Goal: Task Accomplishment & Management: Manage account settings

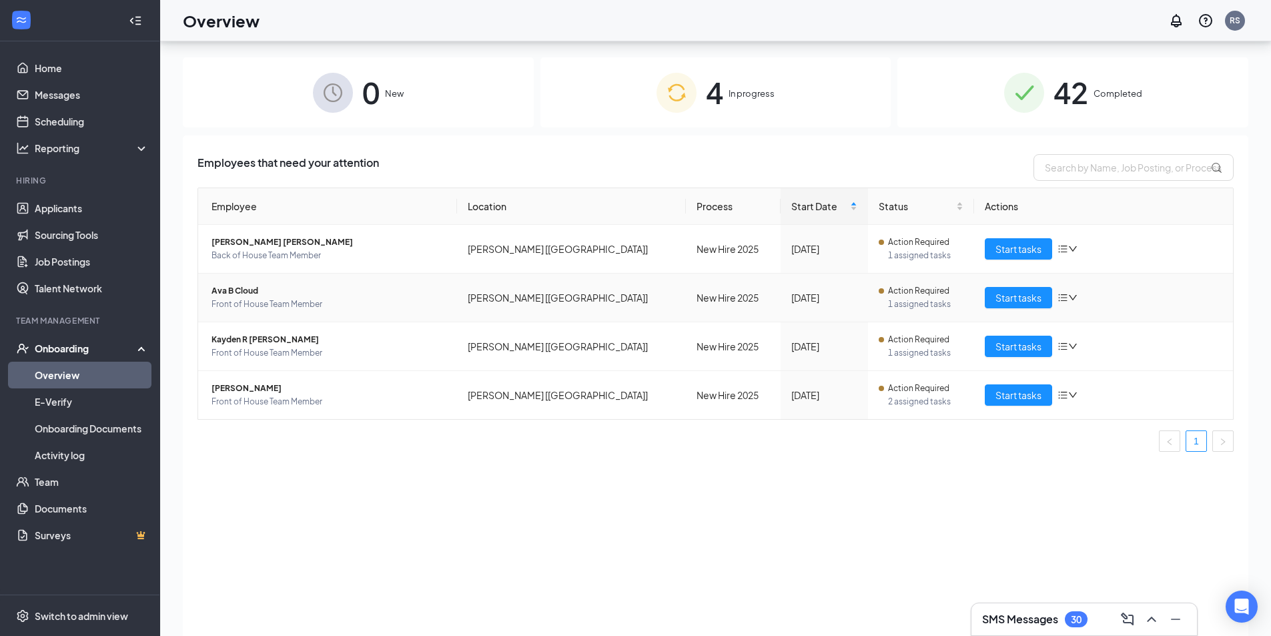
scroll to position [60, 0]
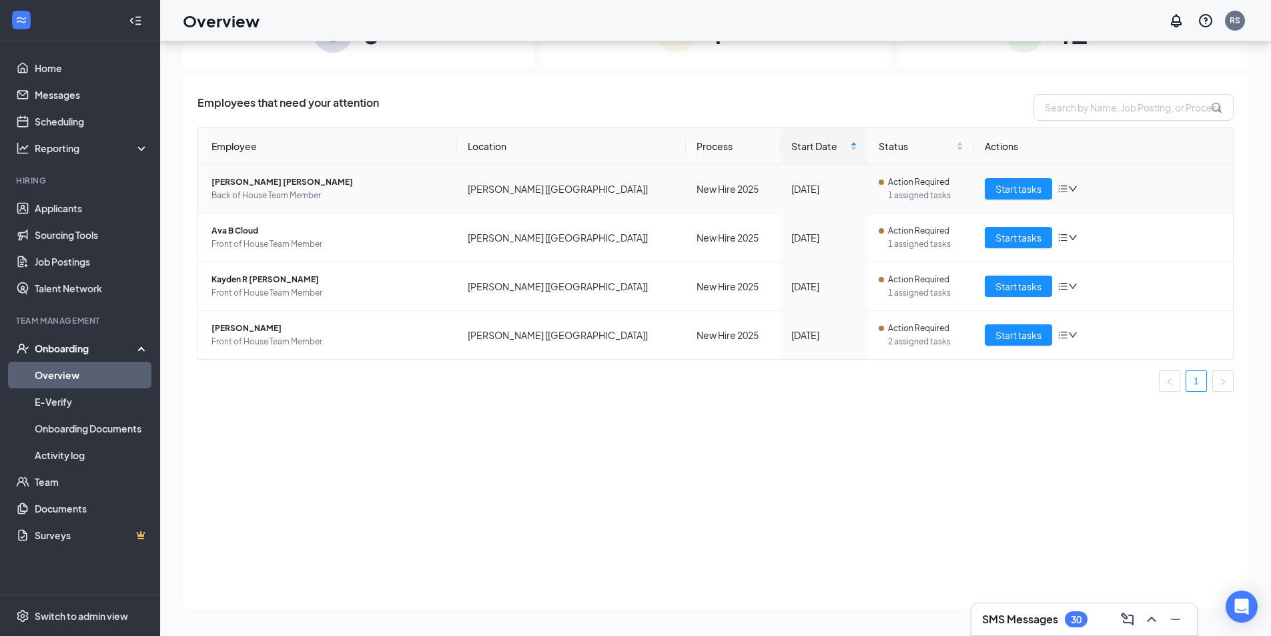
click at [259, 187] on span "[PERSON_NAME] [PERSON_NAME]" at bounding box center [329, 181] width 235 height 13
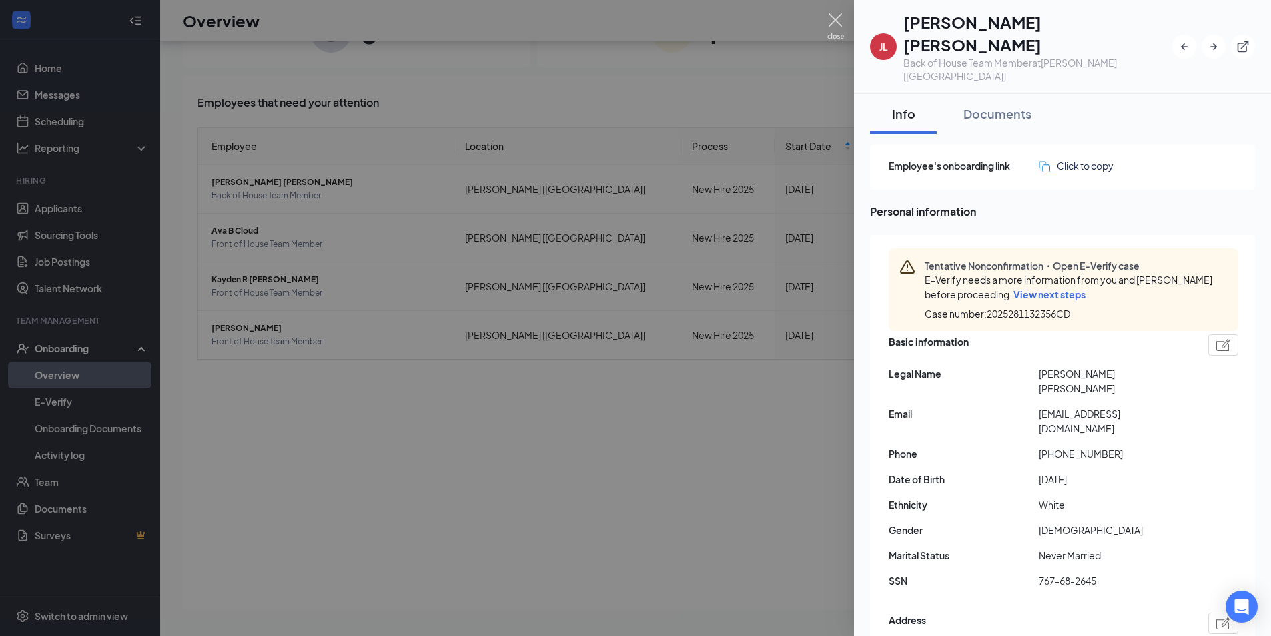
click at [831, 26] on img at bounding box center [835, 26] width 17 height 26
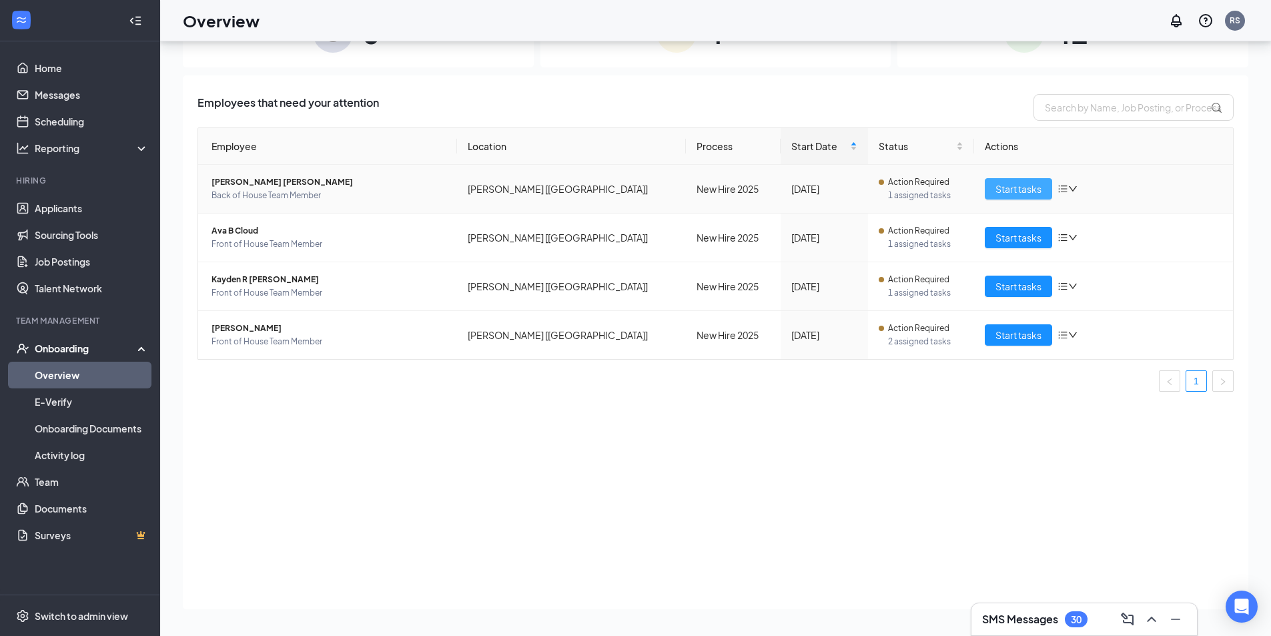
click at [995, 192] on button "Start tasks" at bounding box center [1018, 188] width 67 height 21
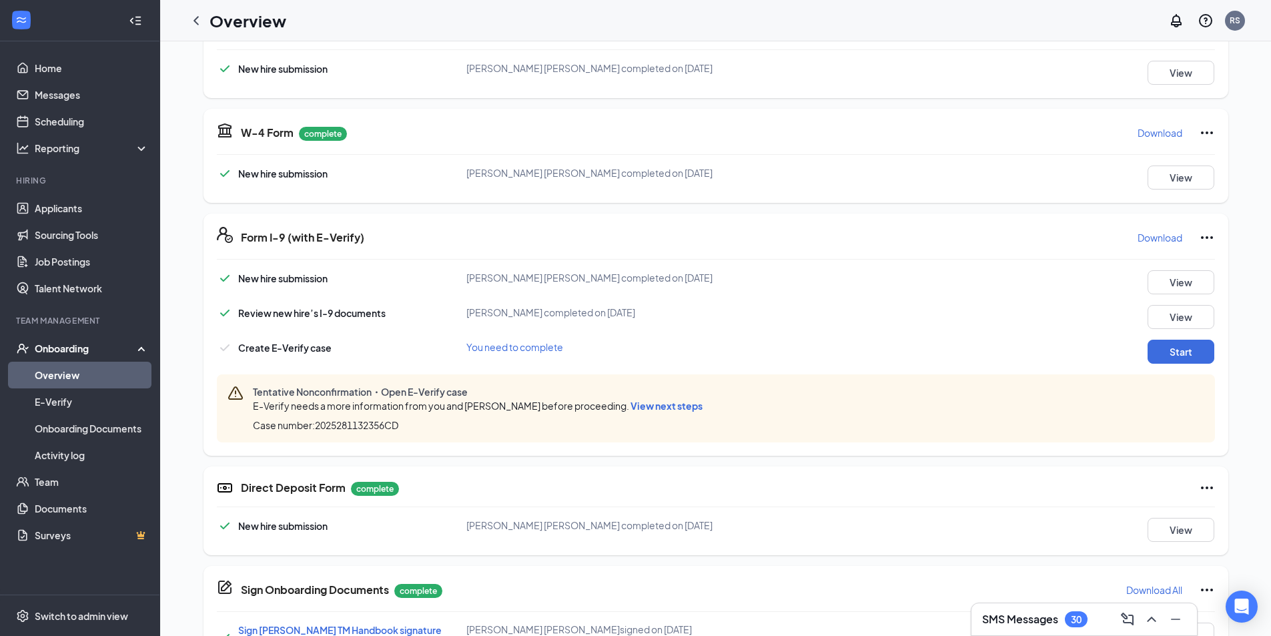
scroll to position [267, 0]
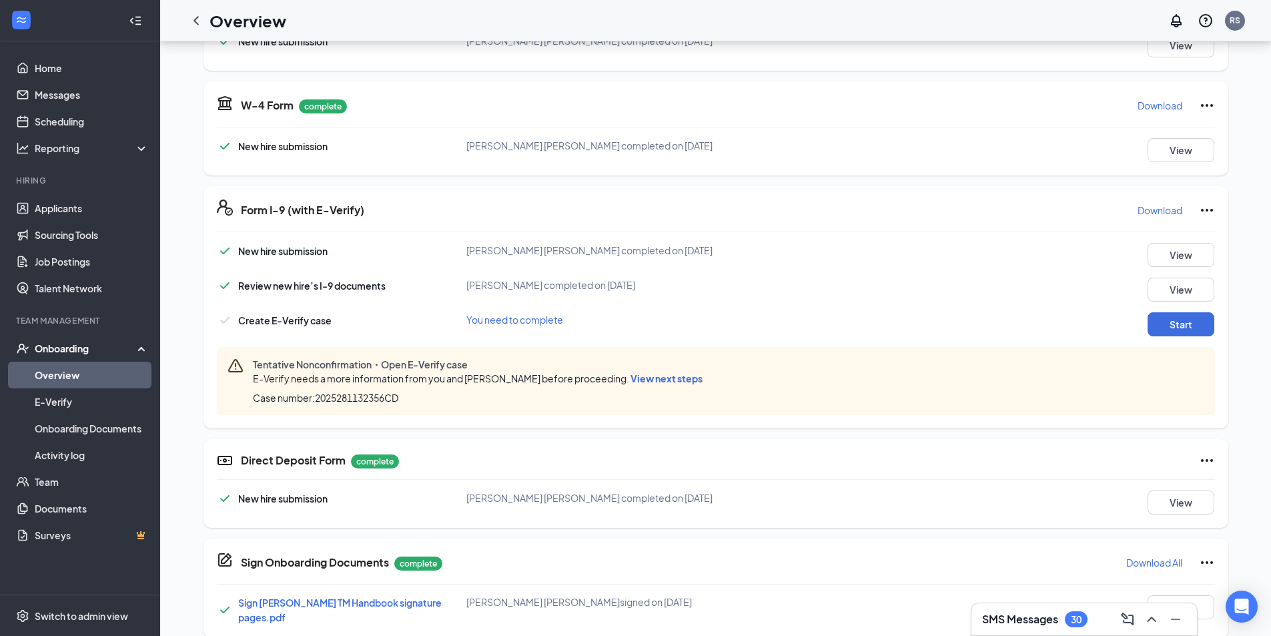
click at [669, 380] on span "View next steps" at bounding box center [667, 378] width 72 height 12
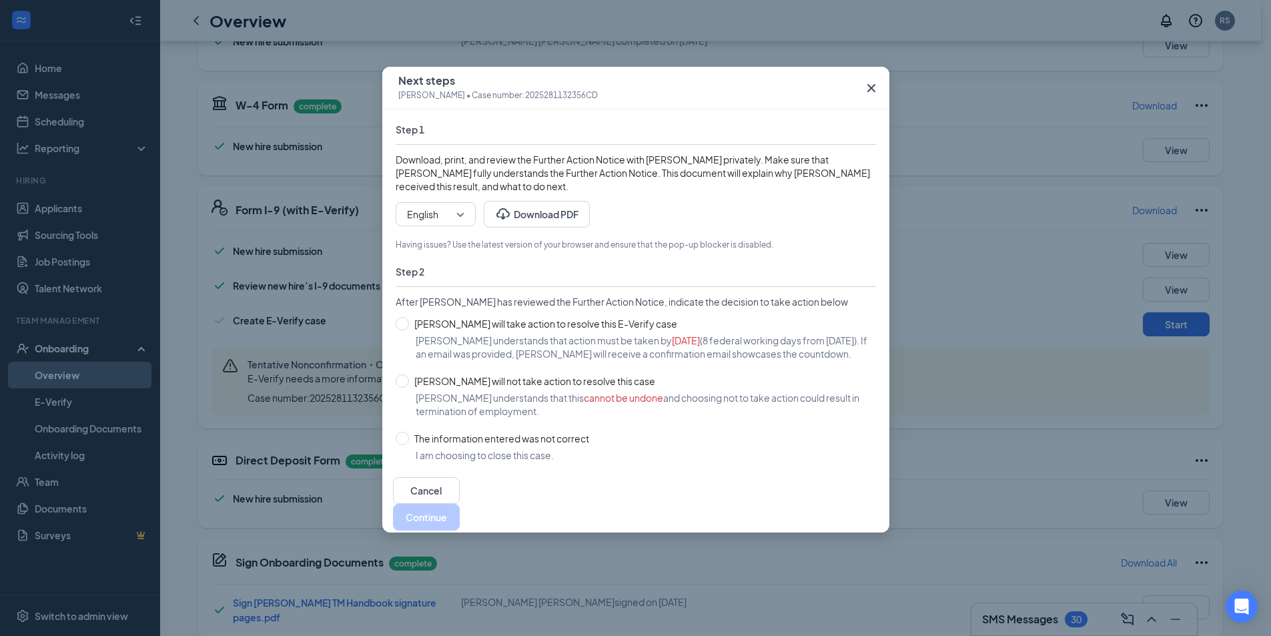
click at [869, 88] on icon "Cross" at bounding box center [871, 88] width 16 height 16
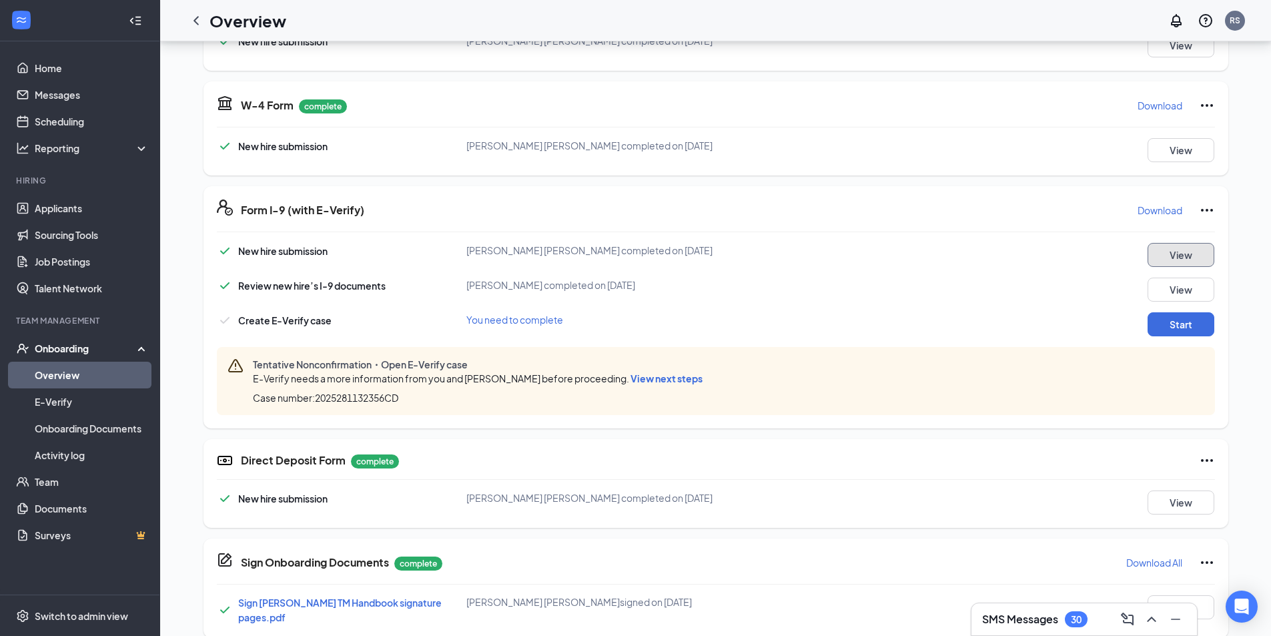
click at [1186, 249] on button "View" at bounding box center [1181, 255] width 67 height 24
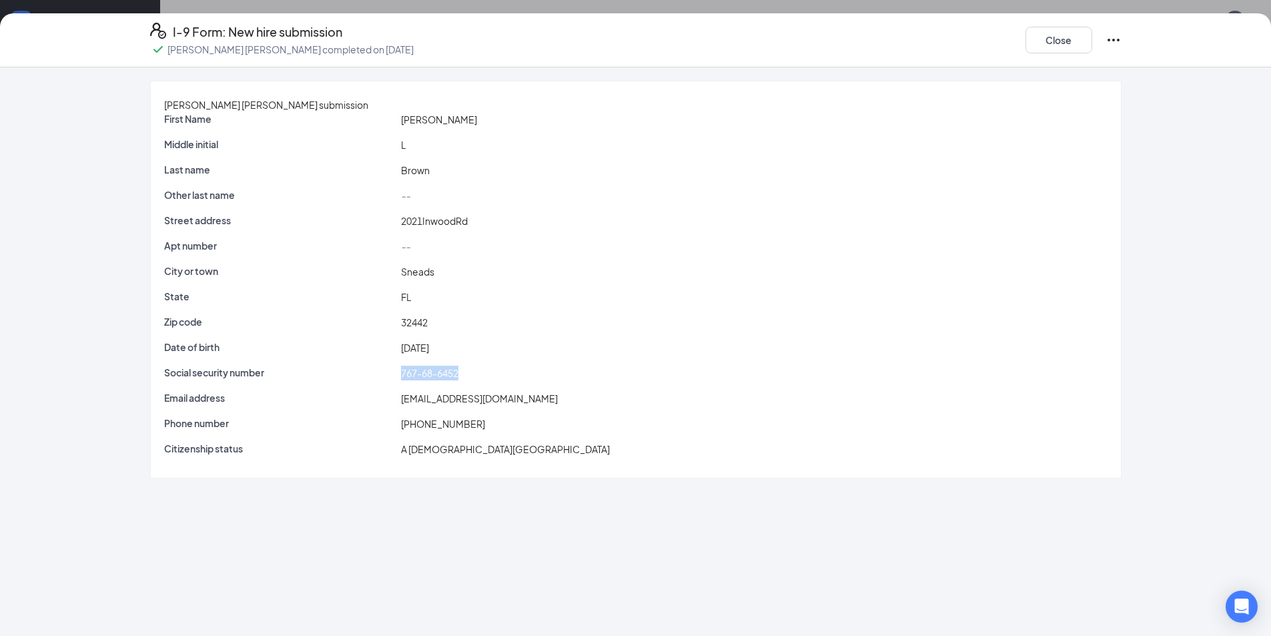
drag, startPoint x: 425, startPoint y: 384, endPoint x: 492, endPoint y: 382, distance: 67.4
click at [492, 380] on div "767-68-6452" at bounding box center [754, 373] width 712 height 15
click at [1060, 41] on button "Close" at bounding box center [1059, 40] width 67 height 27
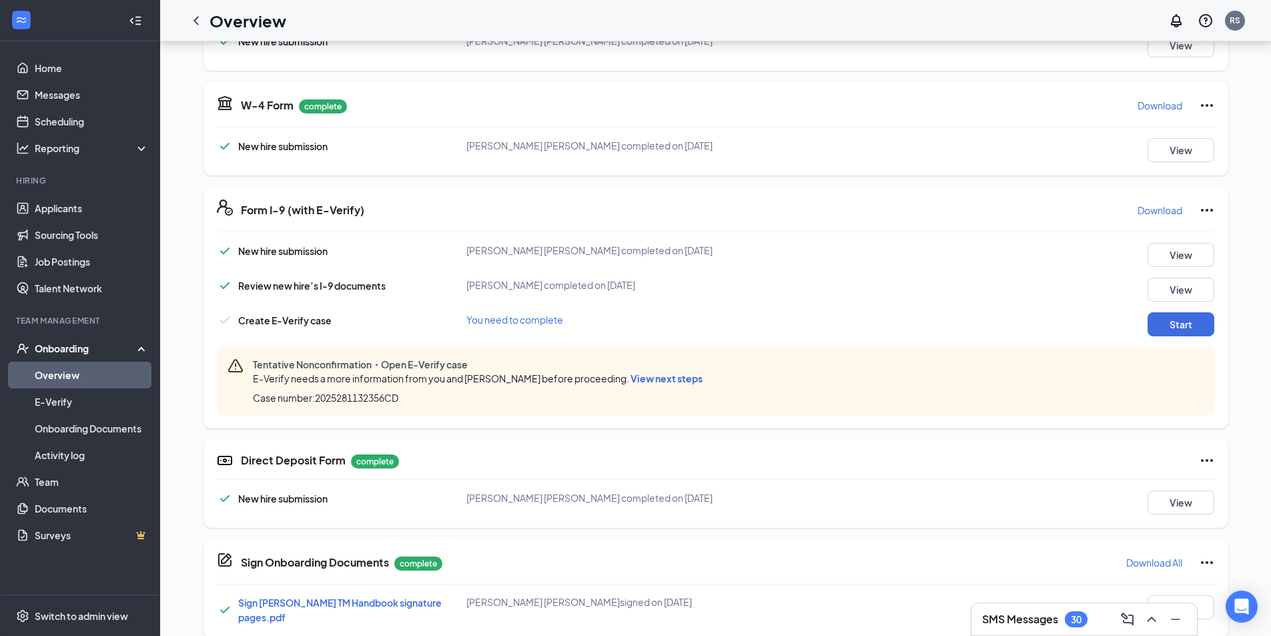
click at [667, 378] on span "View next steps" at bounding box center [667, 378] width 72 height 12
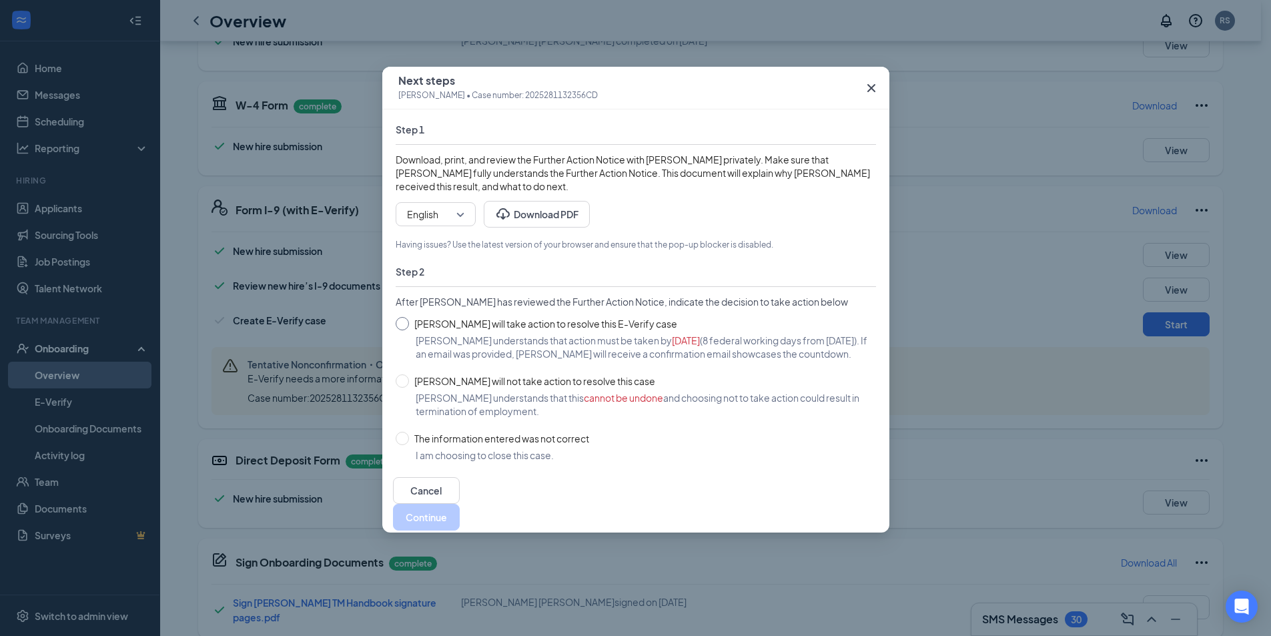
click at [399, 326] on input "[PERSON_NAME] will take action to resolve this E-Verify case" at bounding box center [402, 323] width 13 height 13
radio input "true"
click at [460, 519] on button "Continue" at bounding box center [426, 517] width 67 height 27
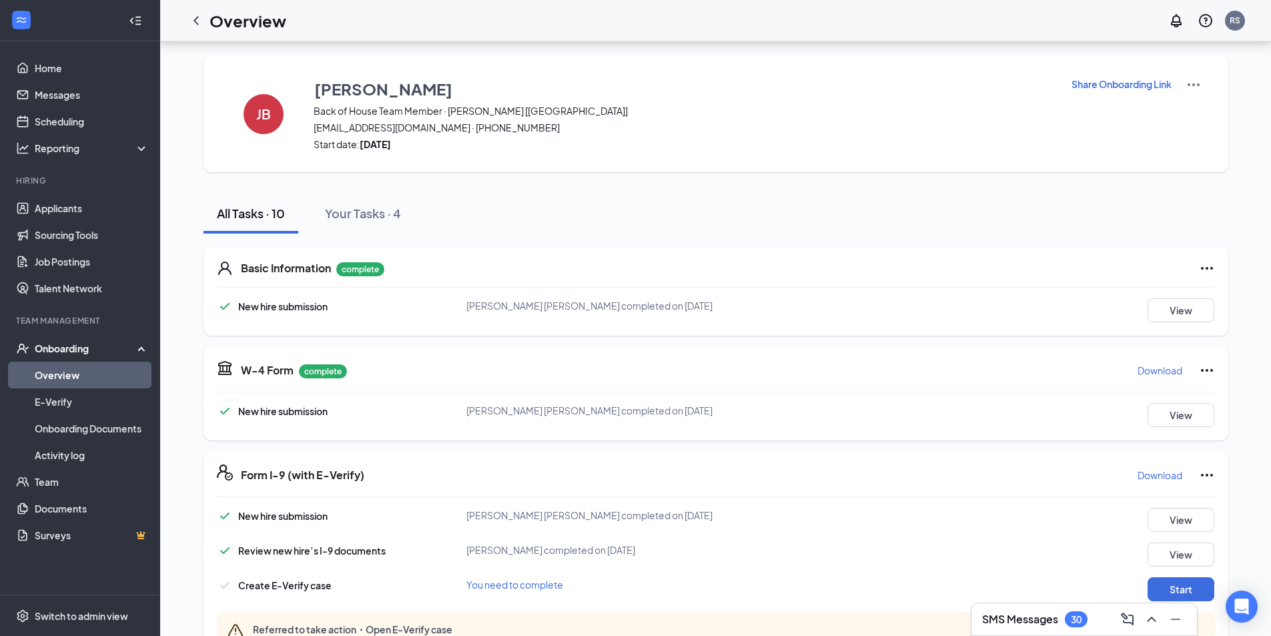
scroll to position [0, 0]
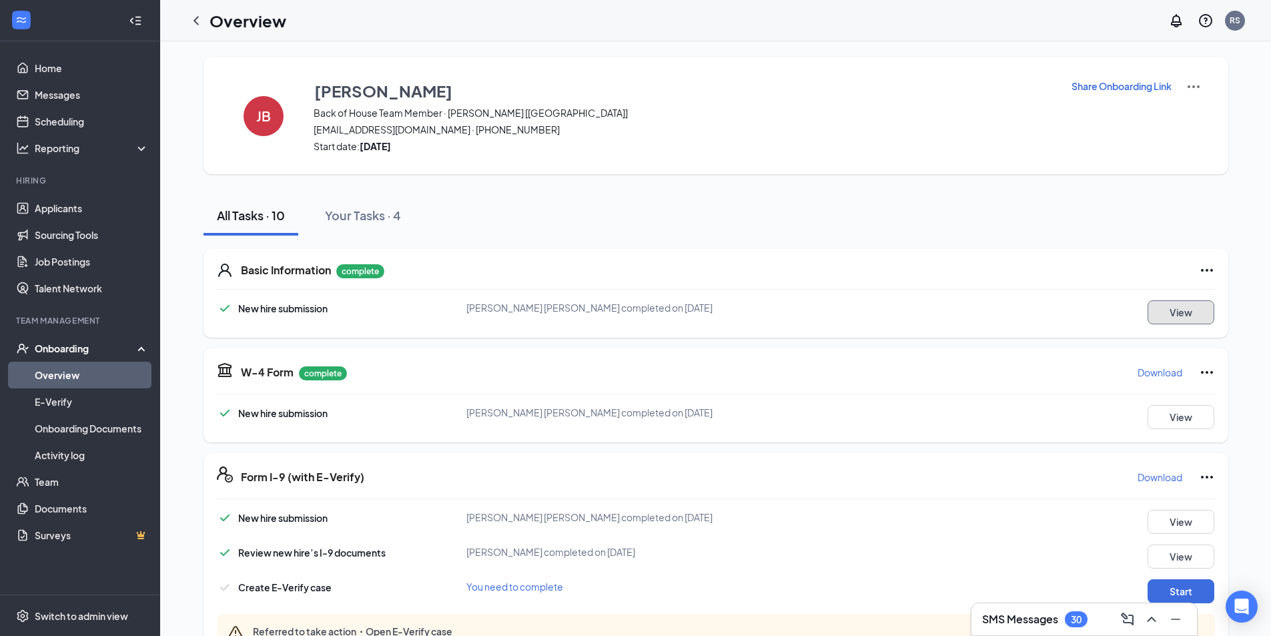
click at [1169, 316] on button "View" at bounding box center [1181, 312] width 67 height 24
